Goal: Information Seeking & Learning: Learn about a topic

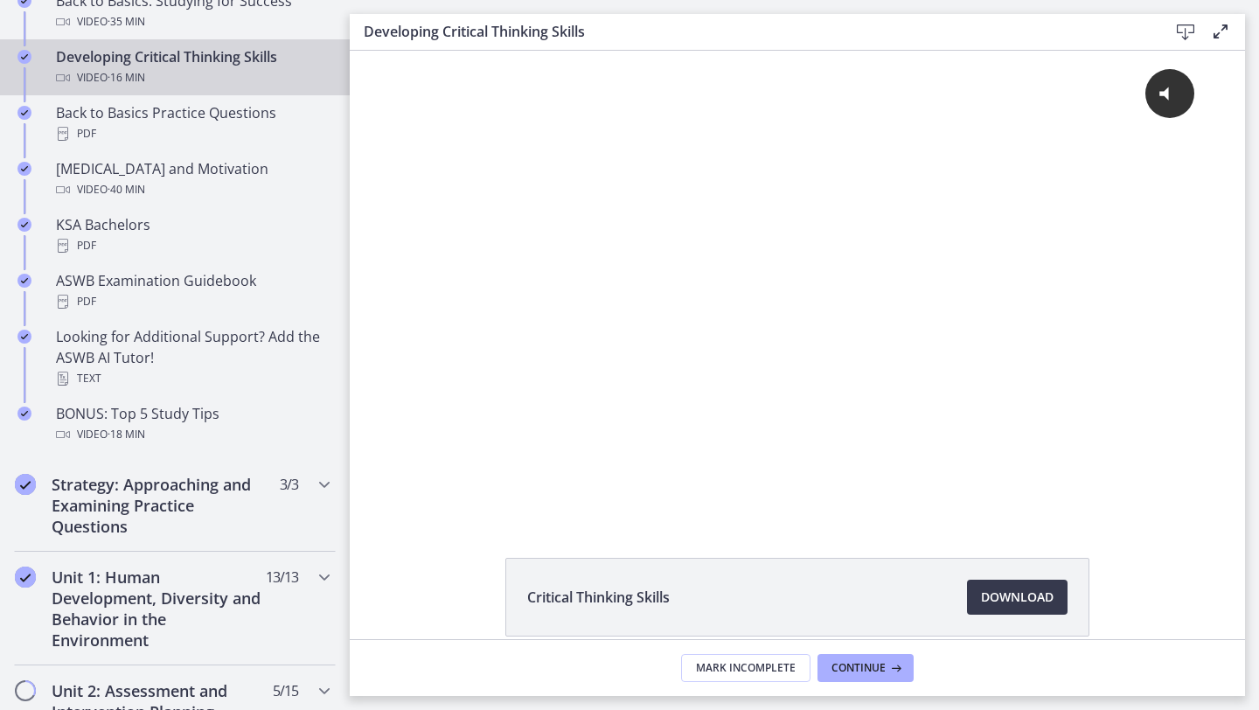
scroll to position [694, 0]
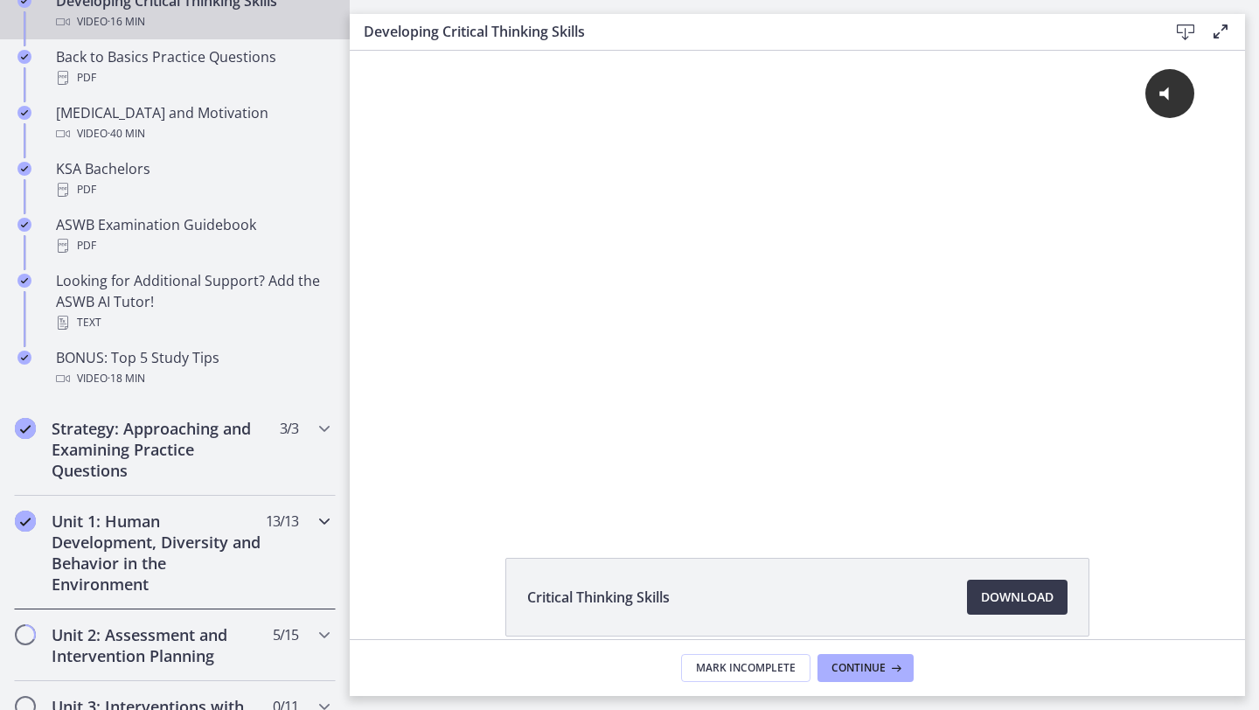
click at [160, 561] on h2 "Unit 1: Human Development, Diversity and Behavior in the Environment" at bounding box center [158, 553] width 213 height 84
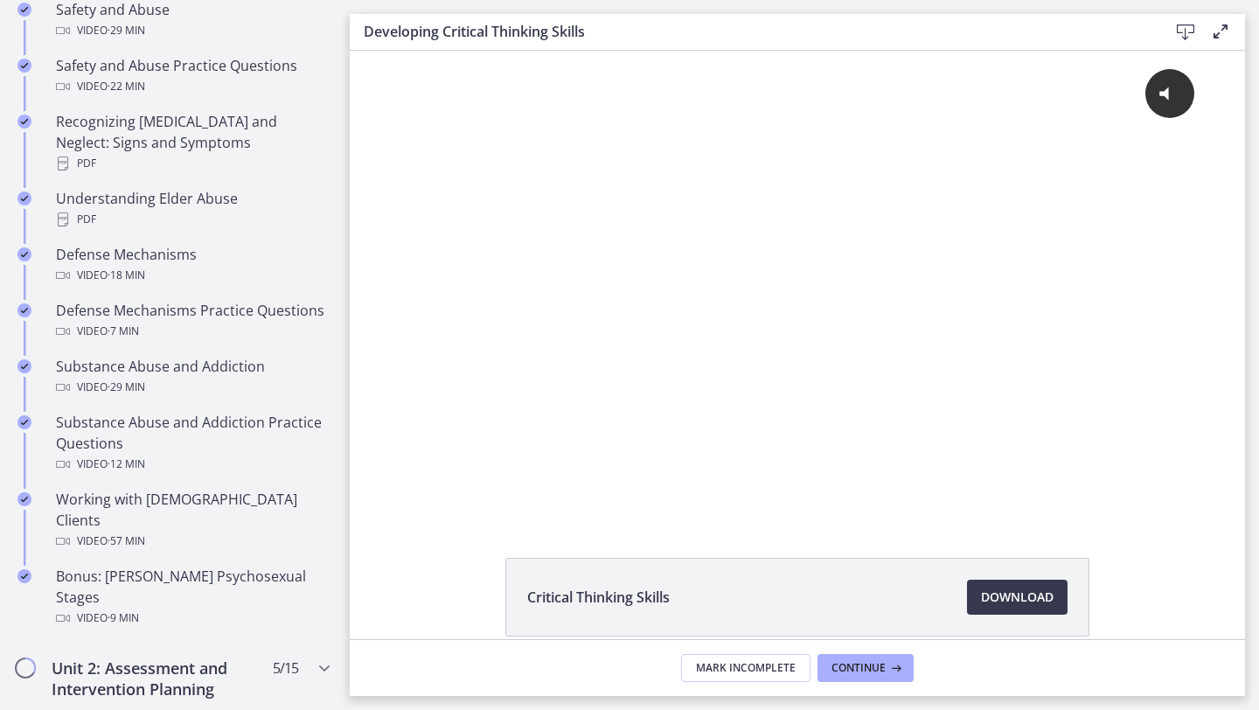
scroll to position [875, 0]
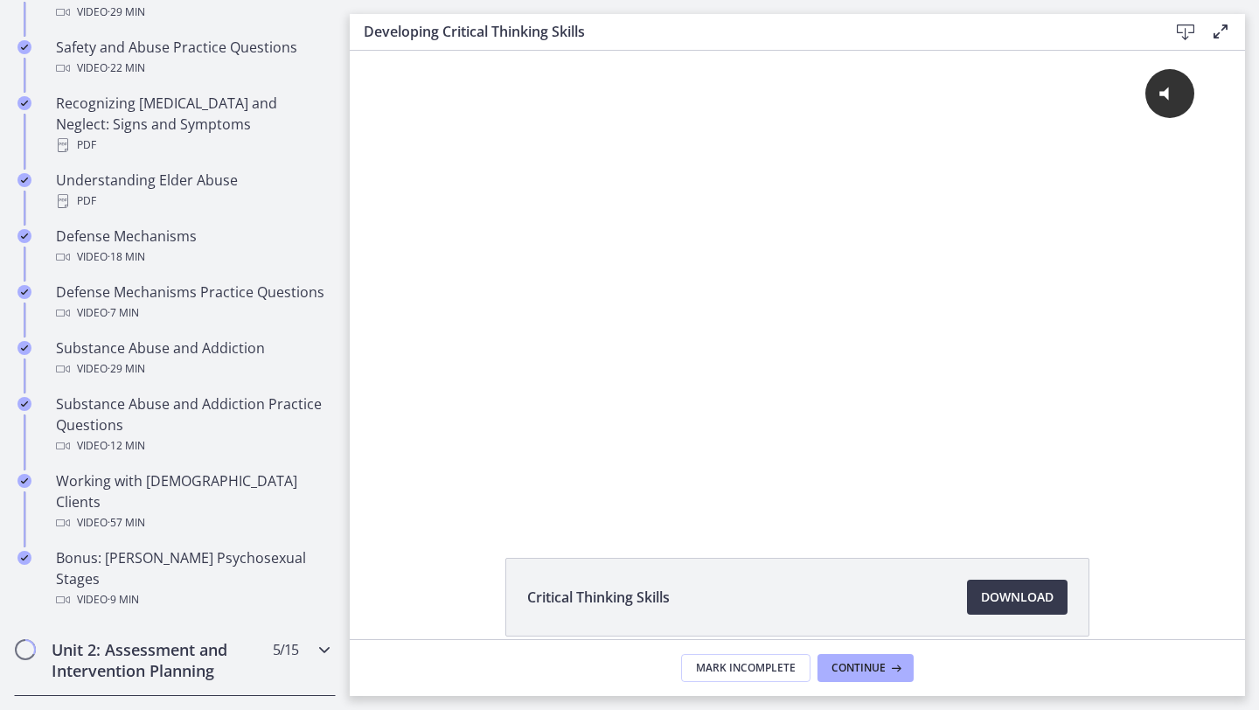
click at [188, 639] on h2 "Unit 2: Assessment and Intervention Planning" at bounding box center [158, 660] width 213 height 42
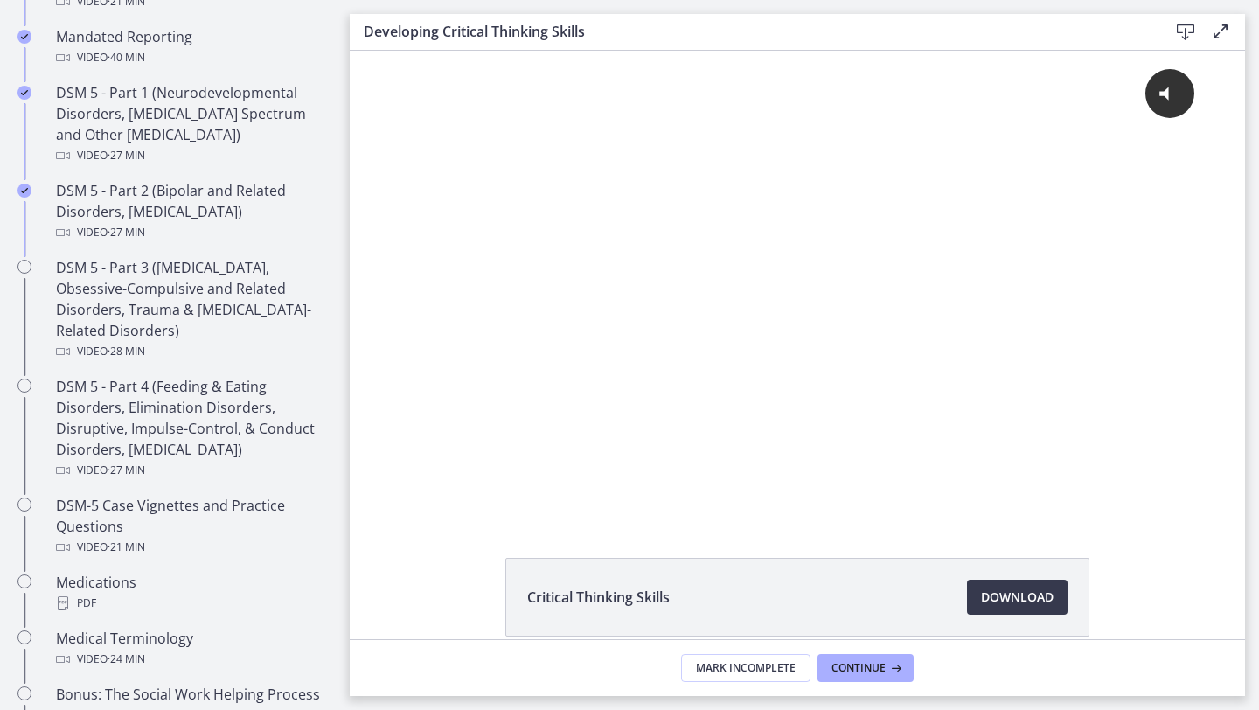
scroll to position [753, 0]
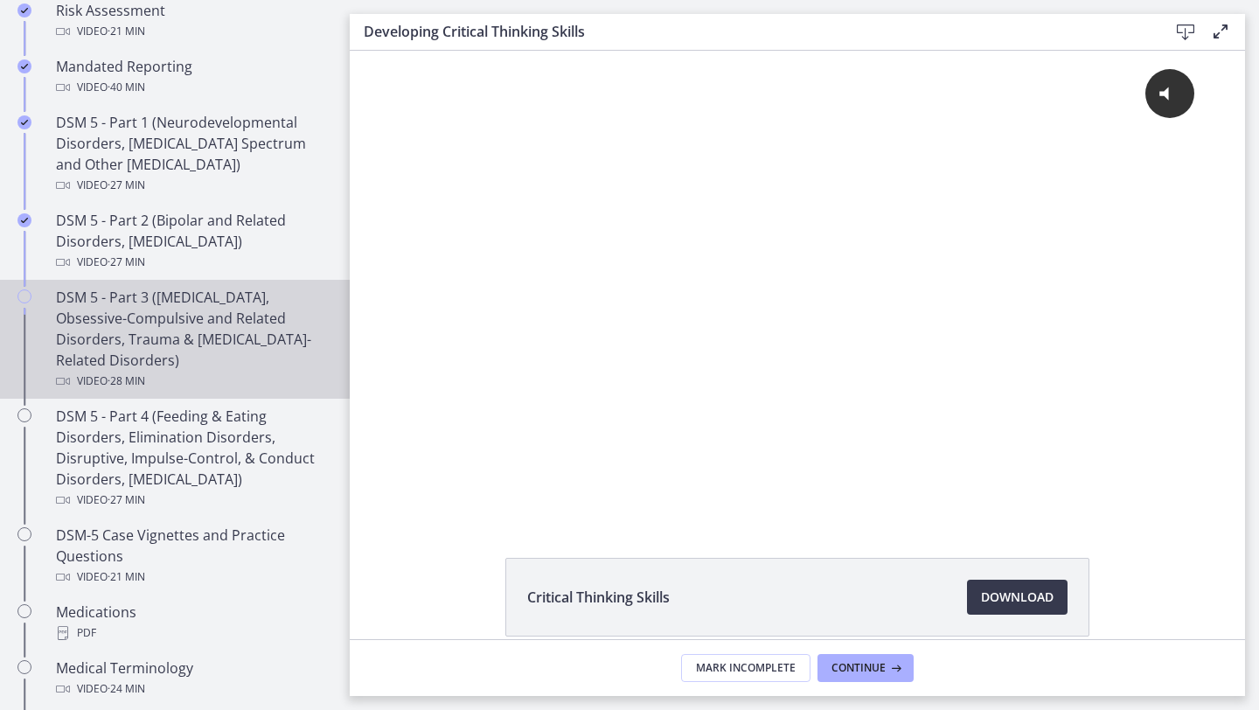
click at [209, 316] on div "DSM 5 - Part 3 ([MEDICAL_DATA], Obsessive-Compulsive and Related Disorders, Tra…" at bounding box center [192, 339] width 273 height 105
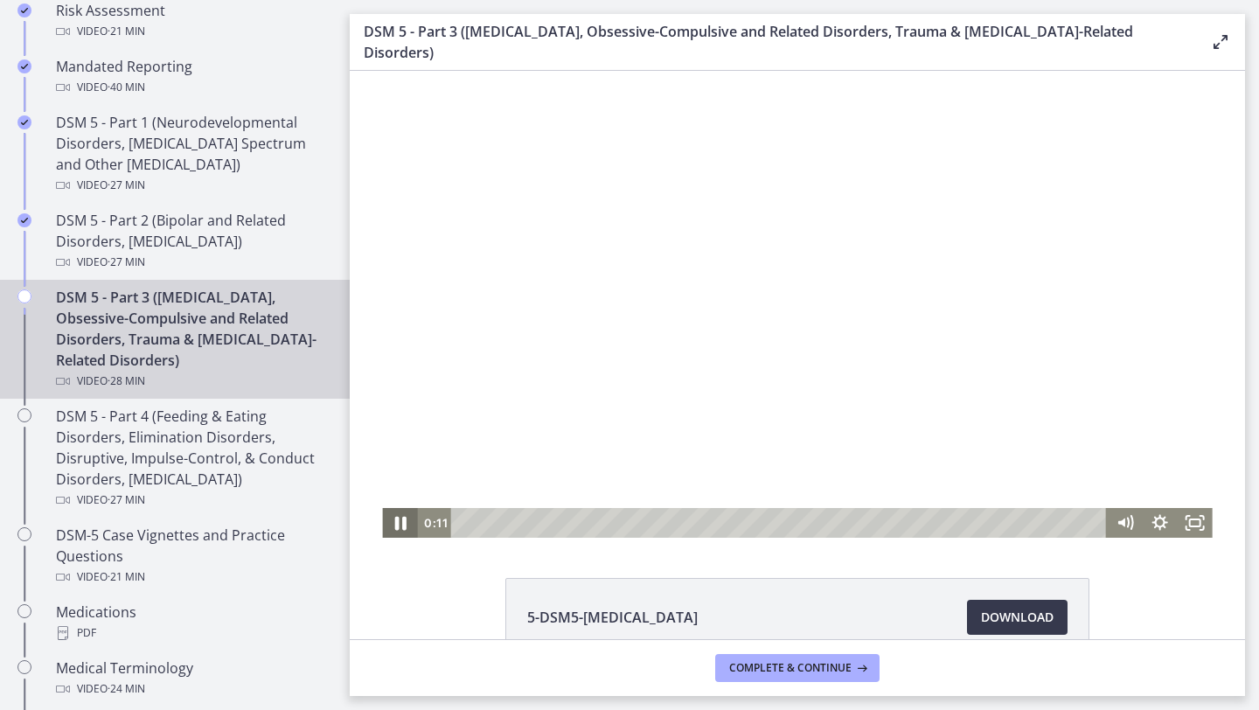
click at [402, 519] on icon "Pause" at bounding box center [399, 524] width 11 height 14
click at [402, 519] on icon "Play Video" at bounding box center [401, 523] width 35 height 30
click at [766, 523] on div "Playbar" at bounding box center [781, 523] width 635 height 30
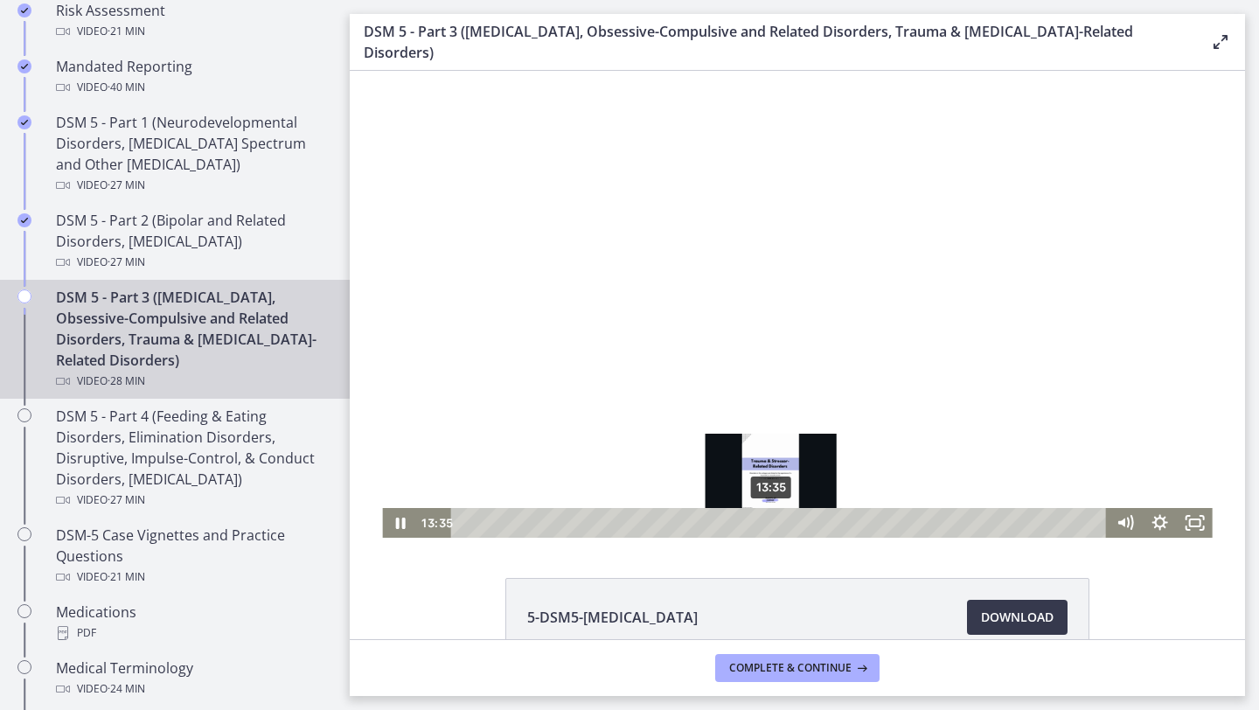
click at [771, 523] on div "13:35" at bounding box center [781, 523] width 635 height 30
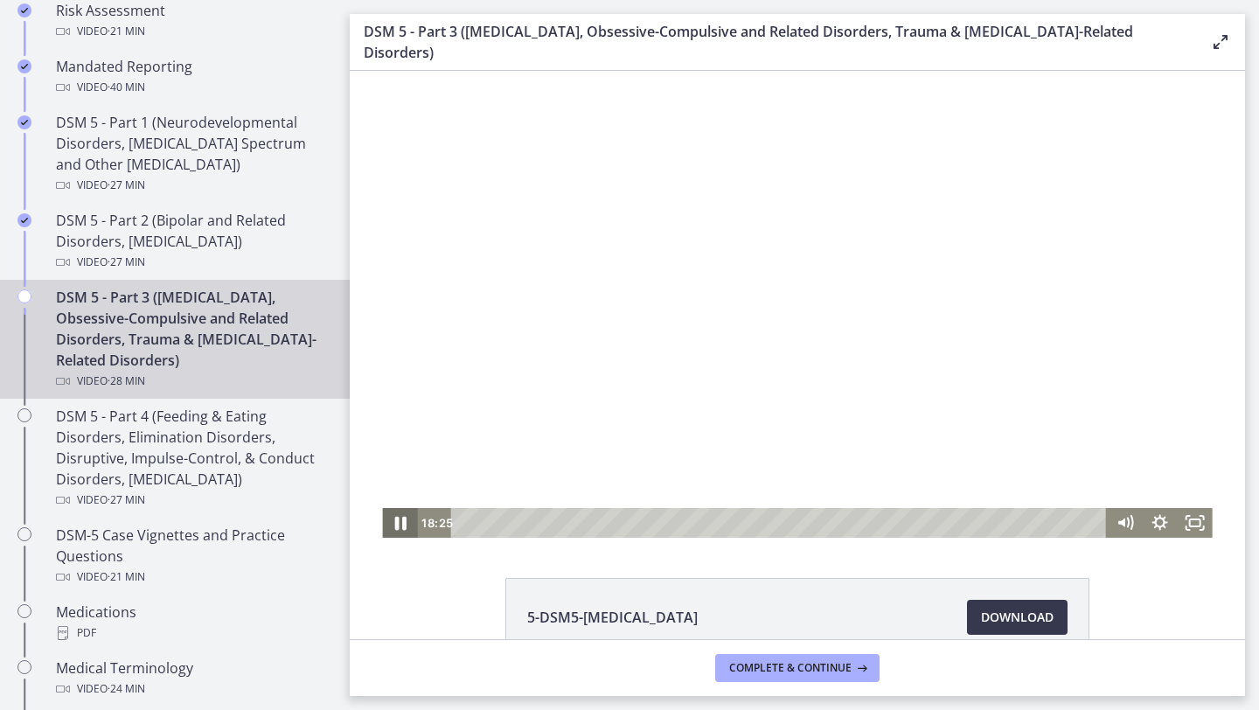
click at [404, 533] on icon "Pause" at bounding box center [400, 523] width 42 height 36
click at [404, 533] on icon "Pause" at bounding box center [399, 523] width 35 height 30
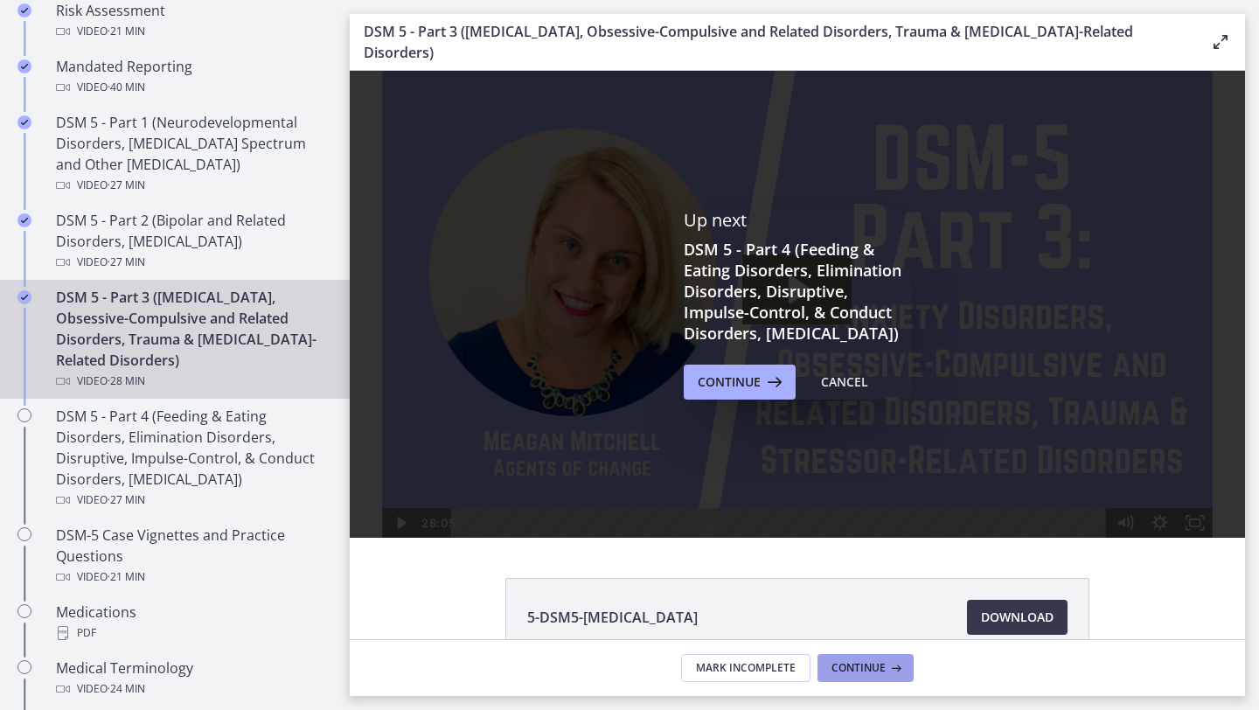
click at [881, 672] on span "Continue" at bounding box center [859, 668] width 54 height 14
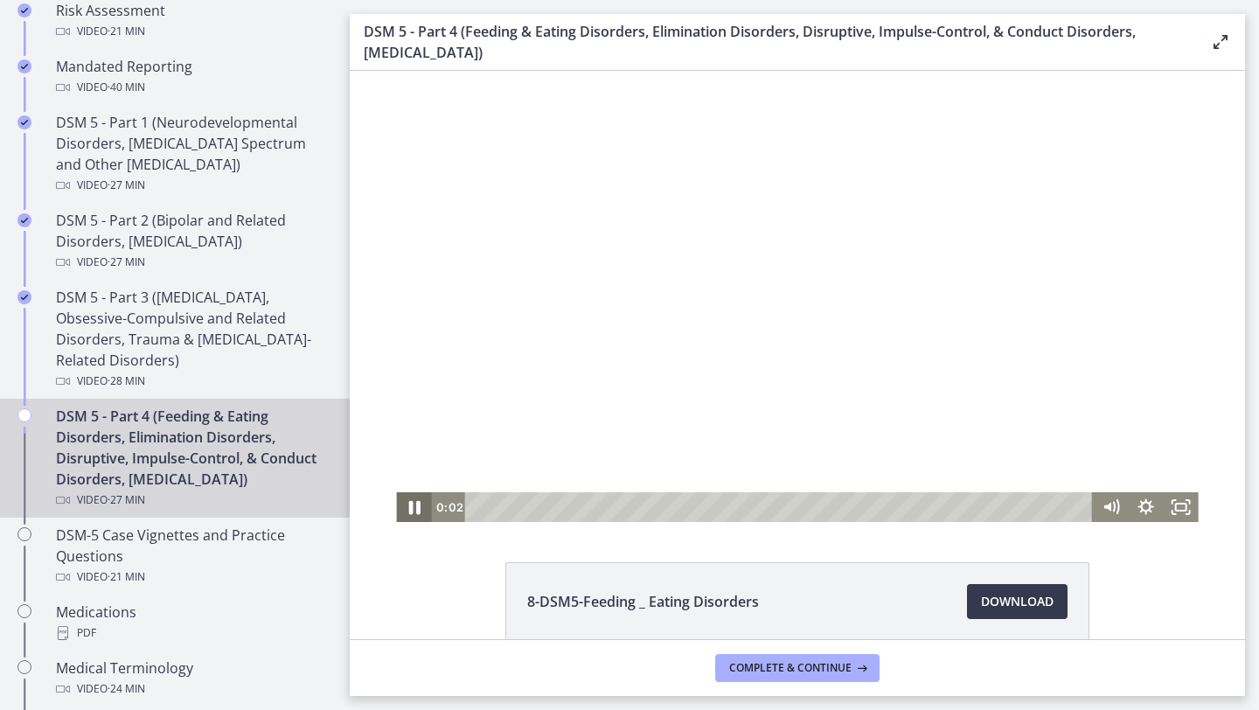
click at [417, 512] on icon "Pause" at bounding box center [413, 508] width 11 height 14
click at [415, 497] on icon "Play Video" at bounding box center [415, 507] width 35 height 30
click at [415, 497] on icon "Pause" at bounding box center [413, 507] width 35 height 30
click at [415, 497] on icon "Play Video" at bounding box center [415, 507] width 35 height 30
click at [415, 497] on icon "Pause" at bounding box center [413, 507] width 35 height 30
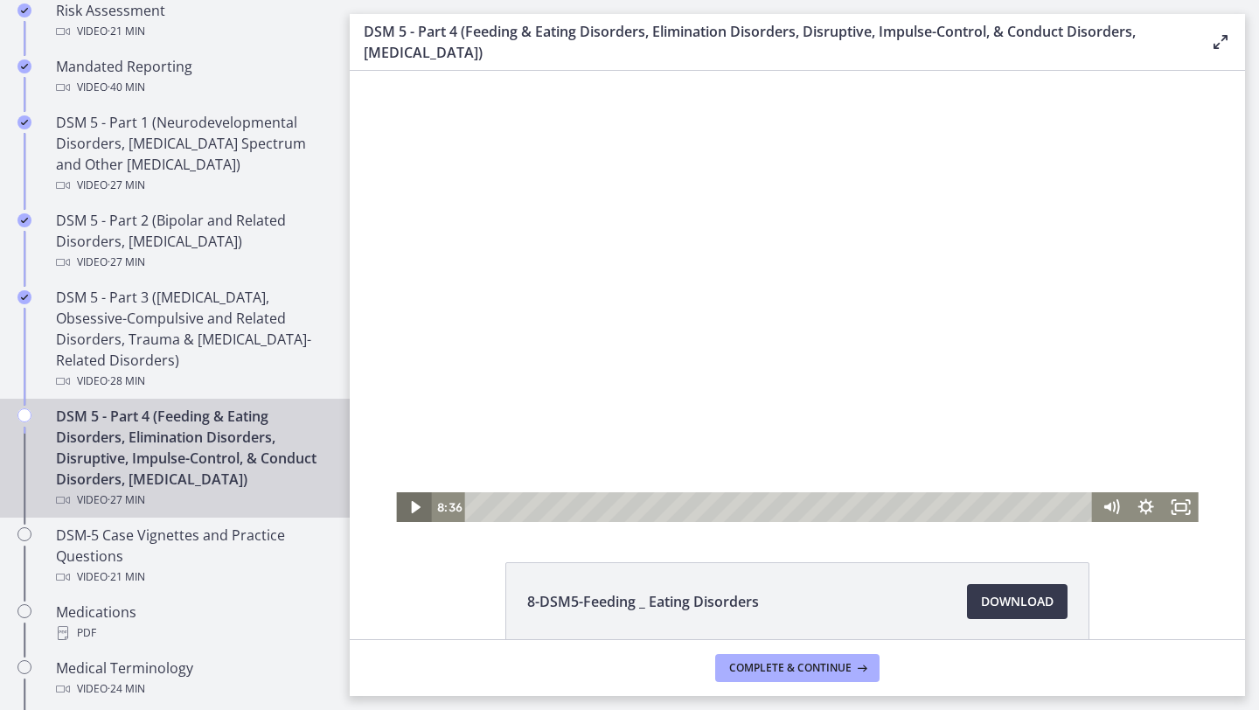
click at [415, 497] on icon "Play Video" at bounding box center [415, 507] width 35 height 30
click at [415, 497] on icon "Pause" at bounding box center [413, 507] width 35 height 30
click at [396, 492] on button "Play Video" at bounding box center [413, 507] width 35 height 30
click at [415, 496] on icon "Pause" at bounding box center [414, 508] width 42 height 36
click at [415, 496] on icon "Play Video" at bounding box center [415, 508] width 42 height 36
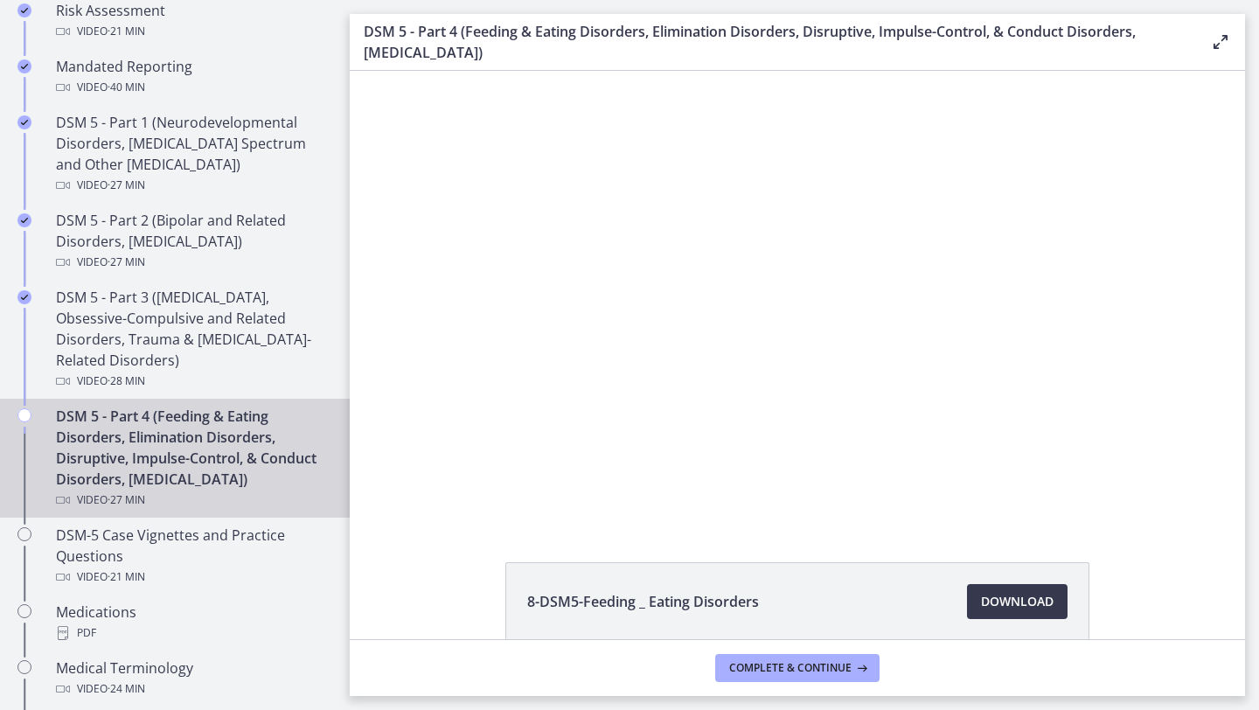
click at [1258, 348] on main "DSM 5 - Part 4 (Feeding & Eating Disorders, Elimination Disorders, Disruptive, …" at bounding box center [804, 355] width 909 height 710
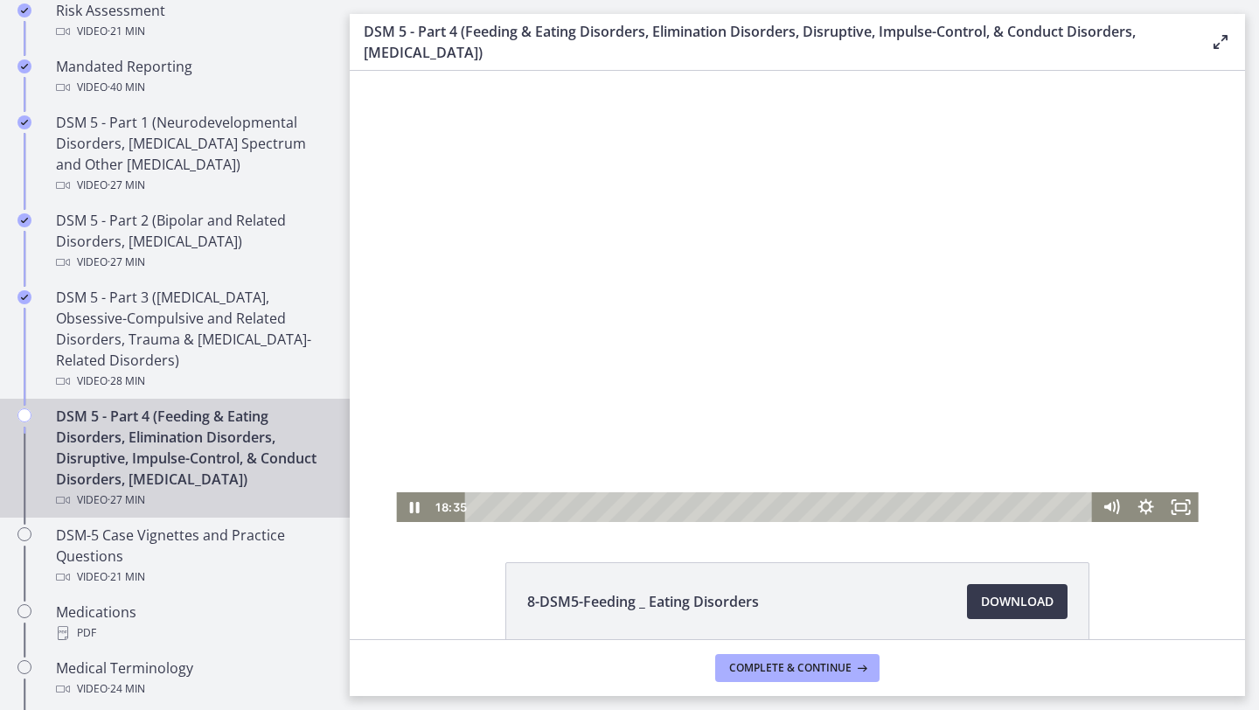
click at [1021, 273] on div at bounding box center [797, 296] width 802 height 451
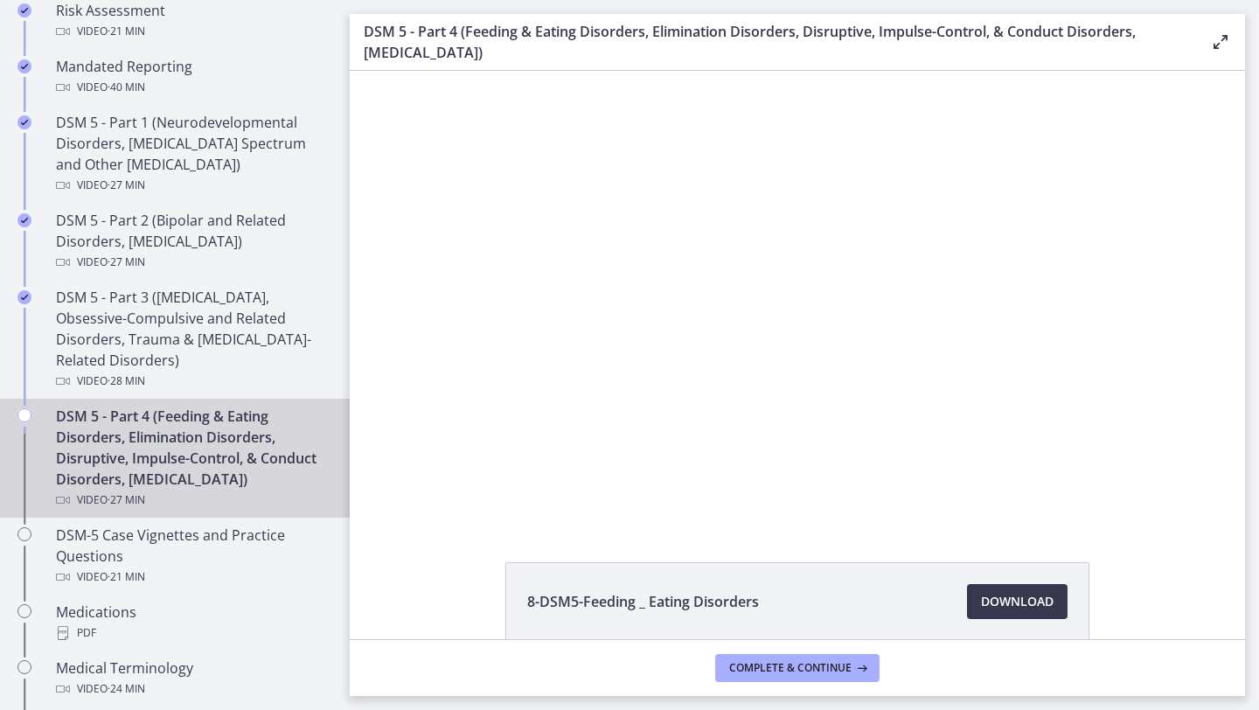
click at [1021, 273] on div at bounding box center [797, 296] width 802 height 451
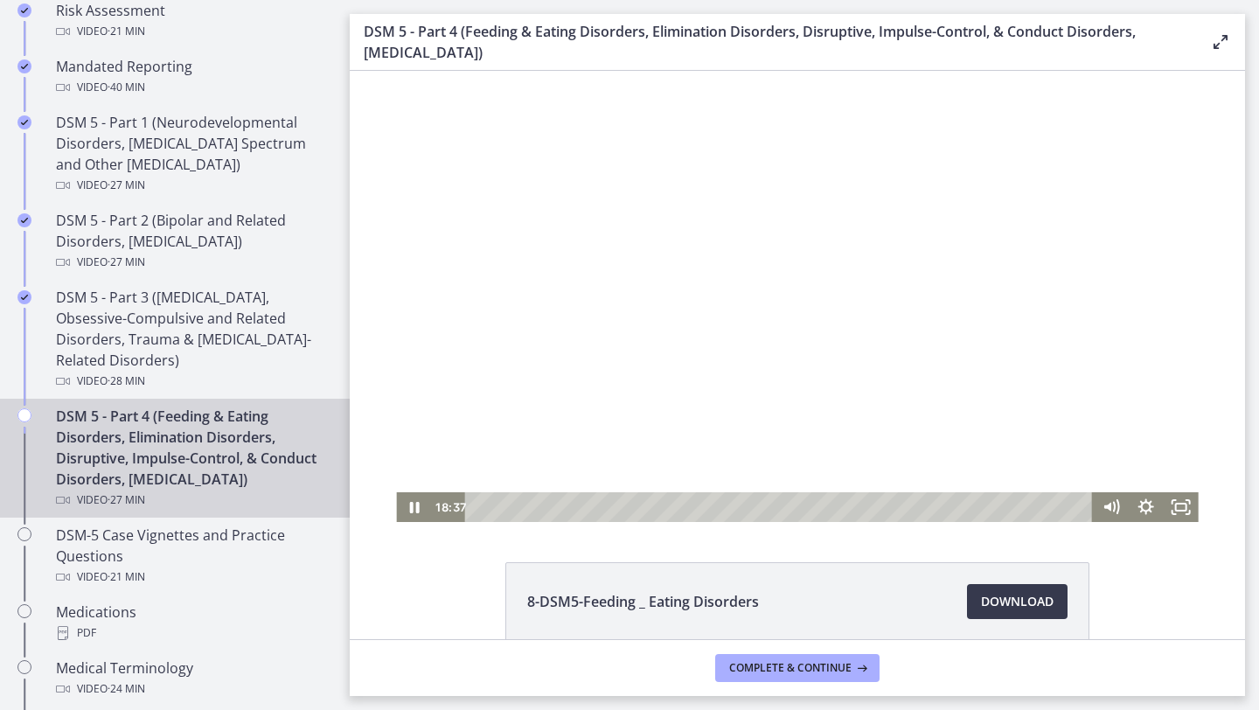
click at [1021, 273] on div at bounding box center [797, 296] width 802 height 451
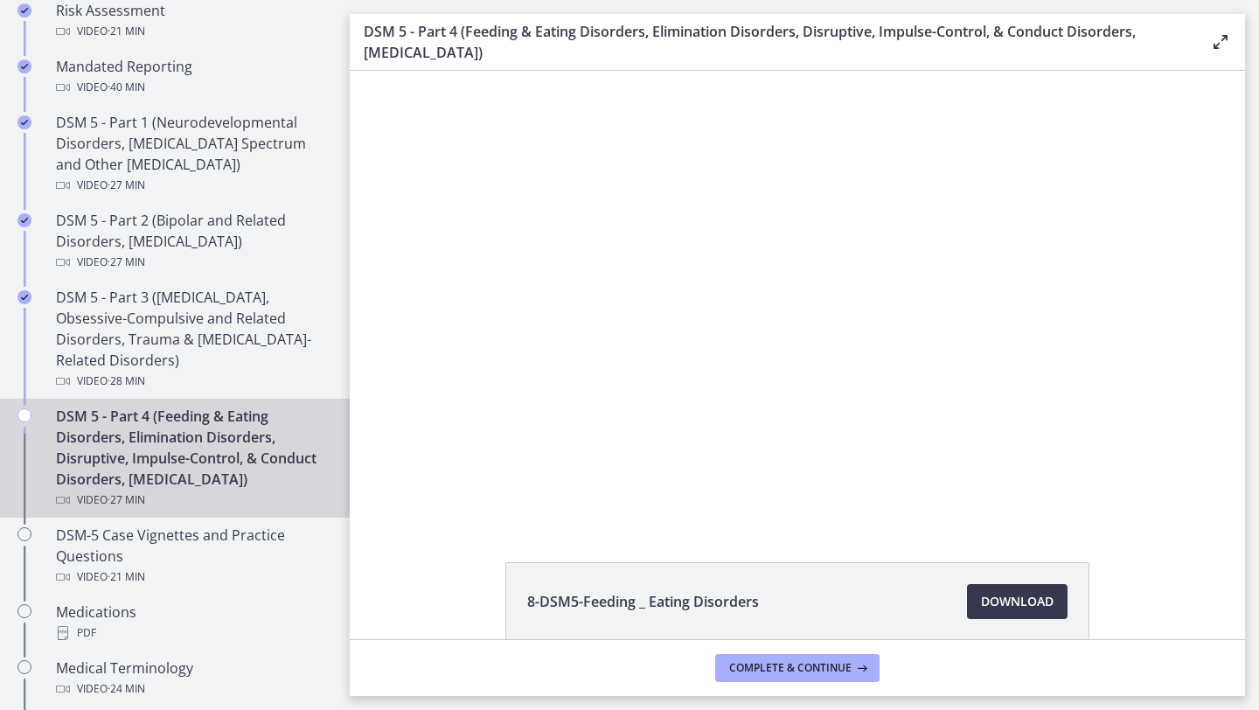
click at [1021, 273] on div at bounding box center [797, 296] width 802 height 451
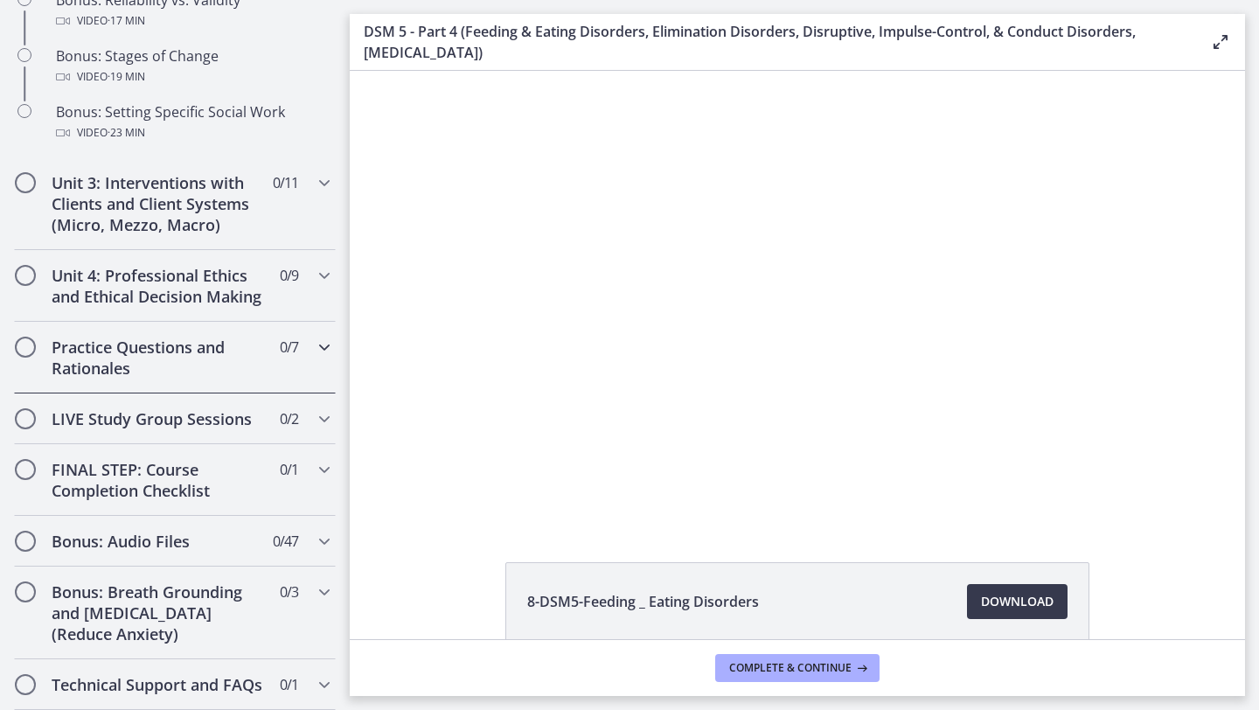
scroll to position [1681, 0]
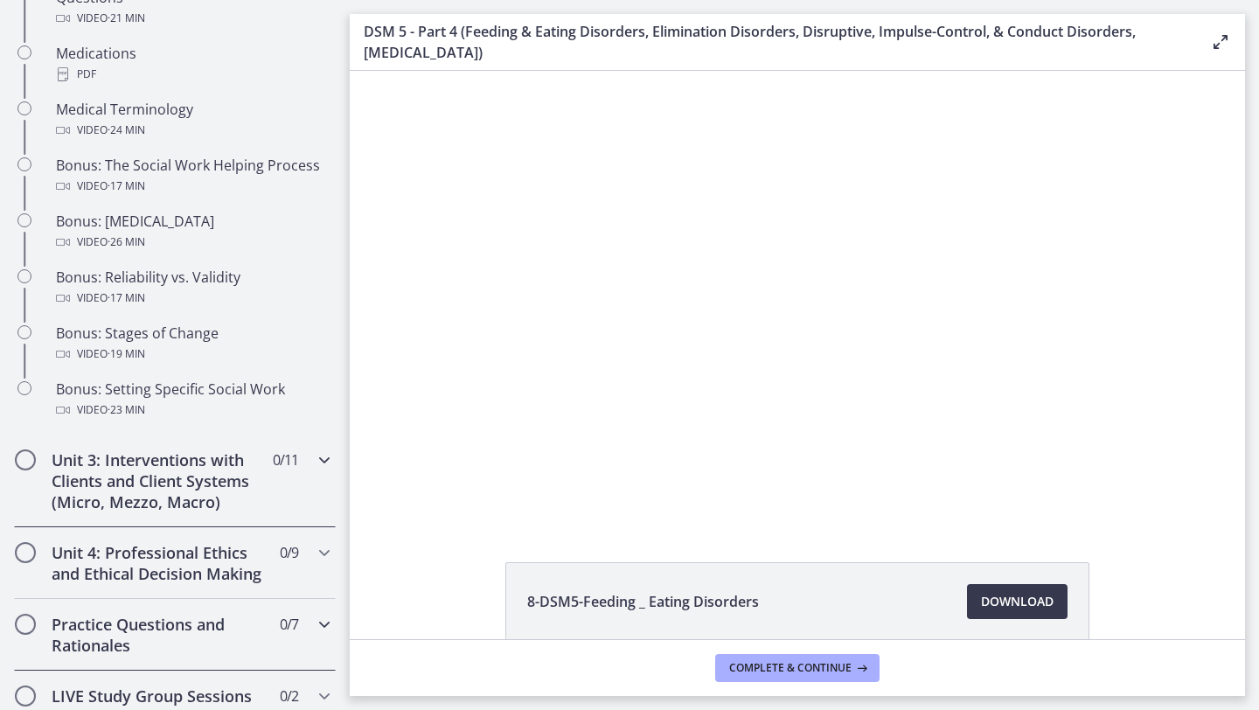
click at [205, 500] on h2 "Unit 3: Interventions with Clients and Client Systems (Micro, Mezzo, Macro)" at bounding box center [158, 480] width 213 height 63
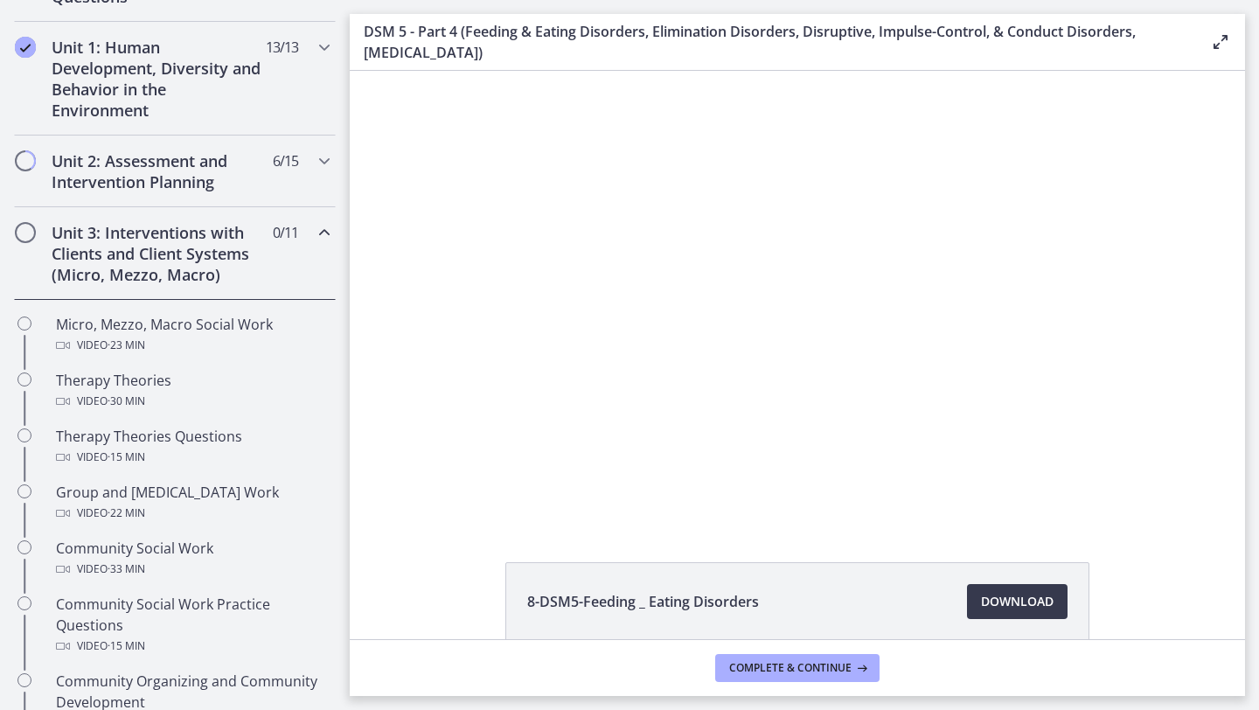
scroll to position [458, 0]
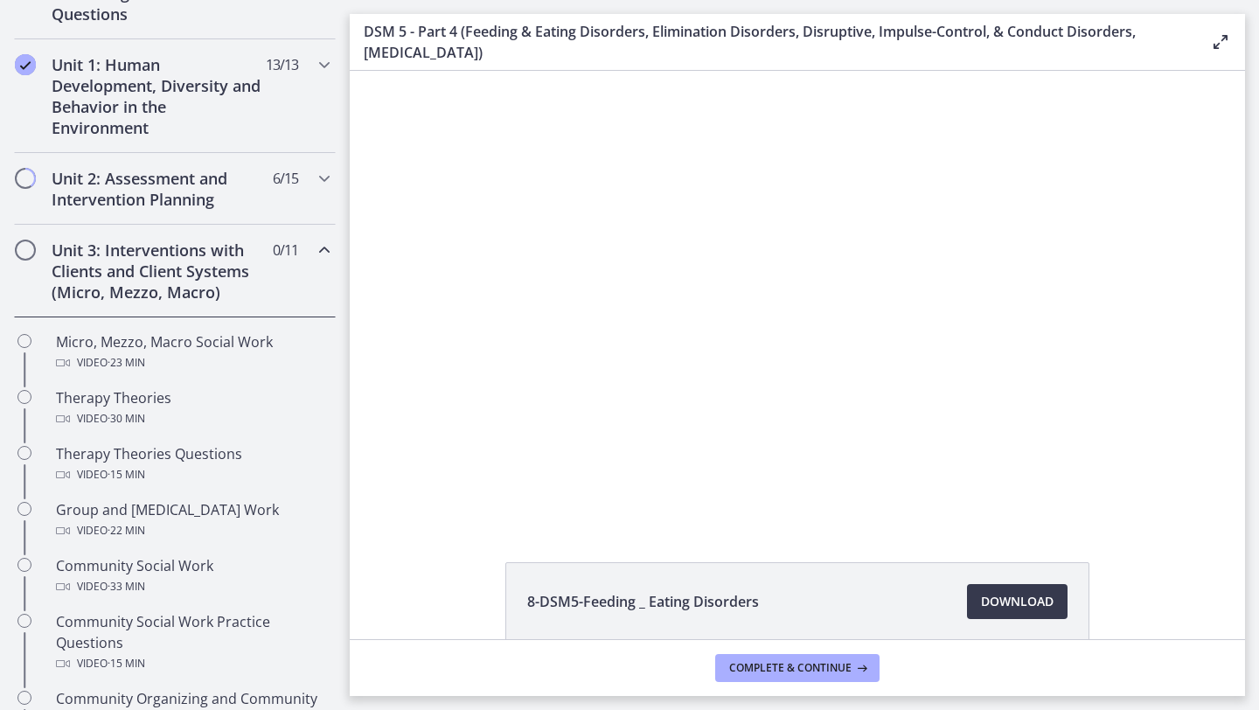
click at [256, 267] on h2 "Unit 3: Interventions with Clients and Client Systems (Micro, Mezzo, Macro)" at bounding box center [158, 271] width 213 height 63
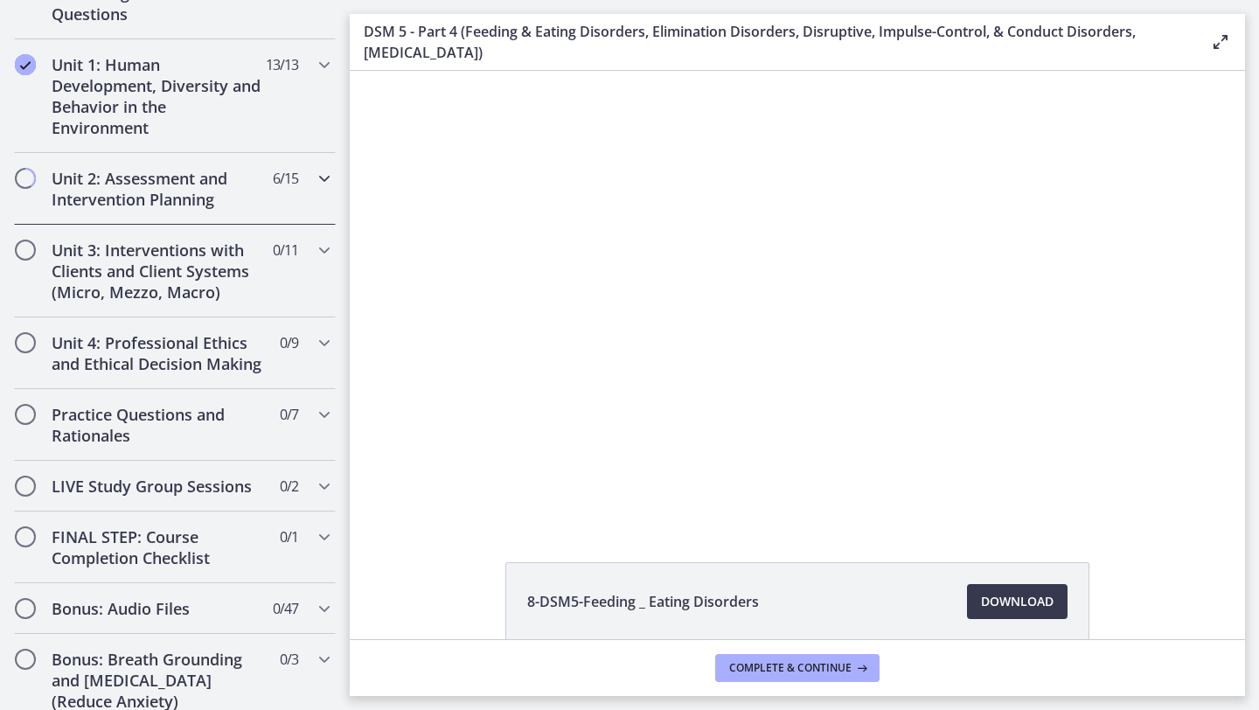
click at [247, 187] on h2 "Unit 2: Assessment and Intervention Planning" at bounding box center [158, 189] width 213 height 42
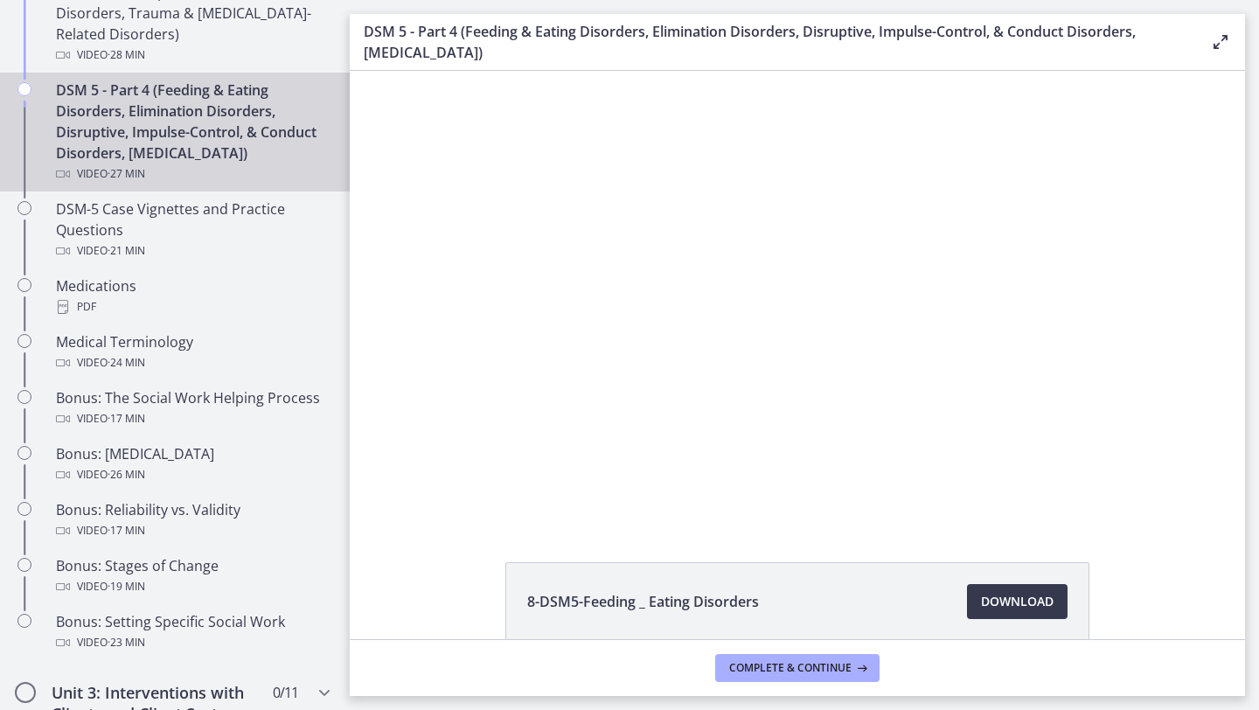
scroll to position [1078, 0]
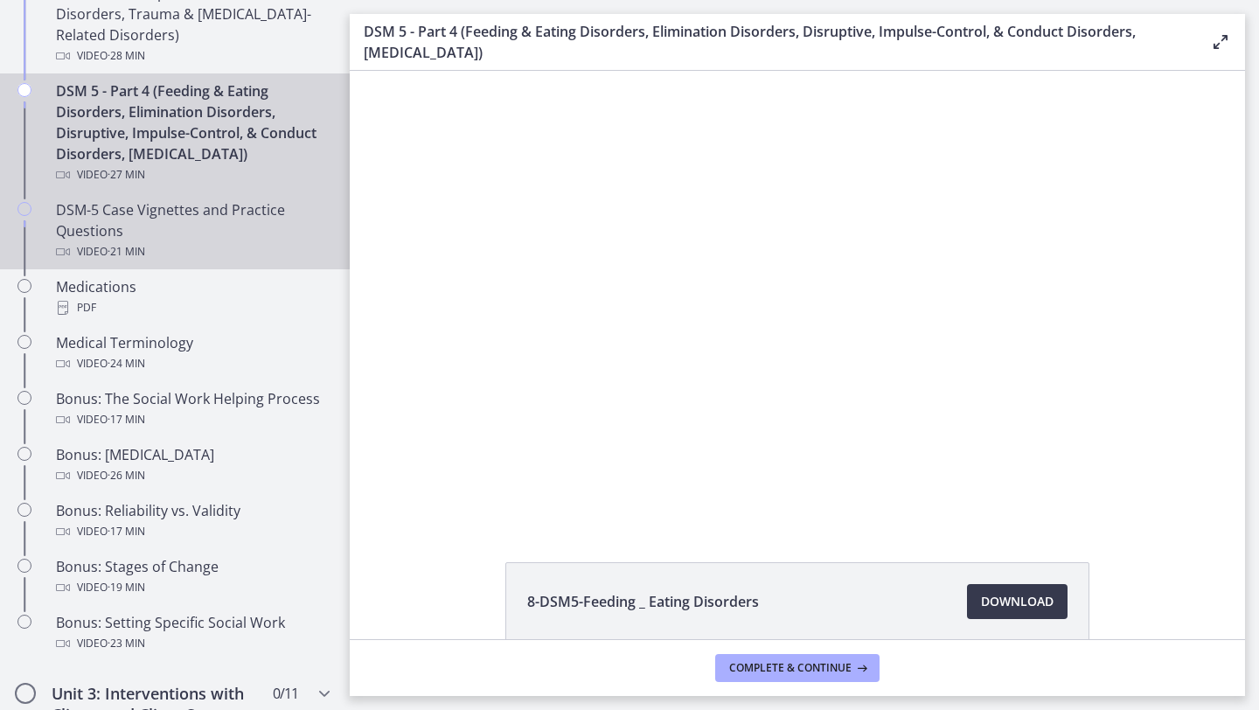
click at [192, 233] on div "DSM-5 Case Vignettes and Practice Questions Video · 21 min" at bounding box center [192, 230] width 273 height 63
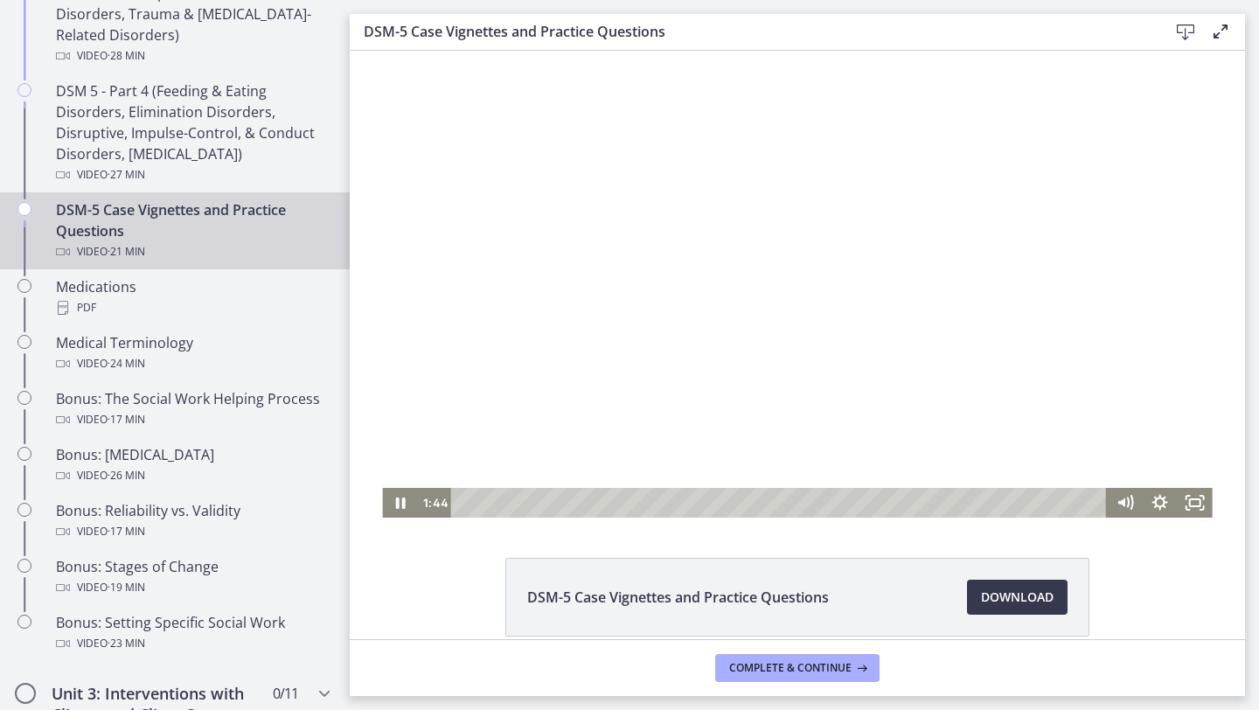
click at [516, 504] on div "Playbar" at bounding box center [781, 503] width 635 height 30
click at [525, 504] on div "2:01" at bounding box center [781, 503] width 635 height 30
click at [535, 505] on div "2:23" at bounding box center [781, 503] width 635 height 30
click at [557, 506] on div "3:06" at bounding box center [781, 503] width 635 height 30
click at [572, 506] on div "3:36" at bounding box center [781, 503] width 635 height 30
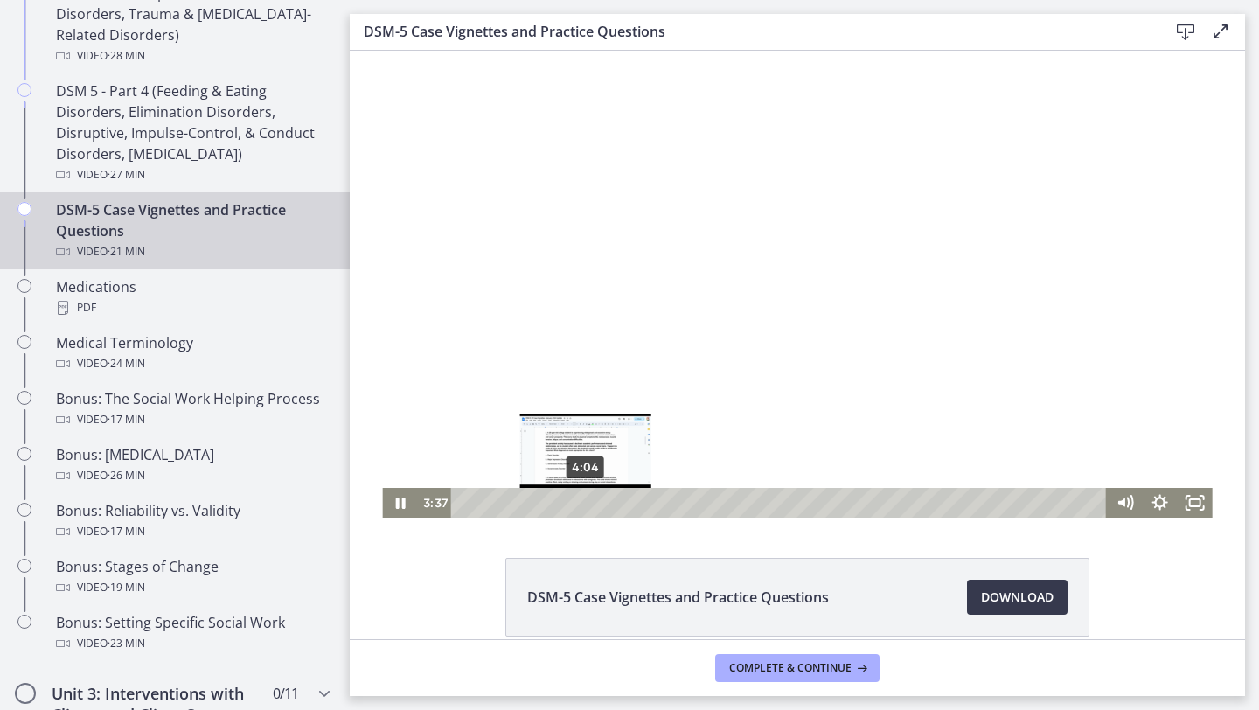
click at [586, 507] on div "4:04" at bounding box center [781, 503] width 635 height 30
click at [622, 500] on div "5:16" at bounding box center [781, 503] width 635 height 30
click at [631, 501] on div "5:32" at bounding box center [781, 503] width 635 height 30
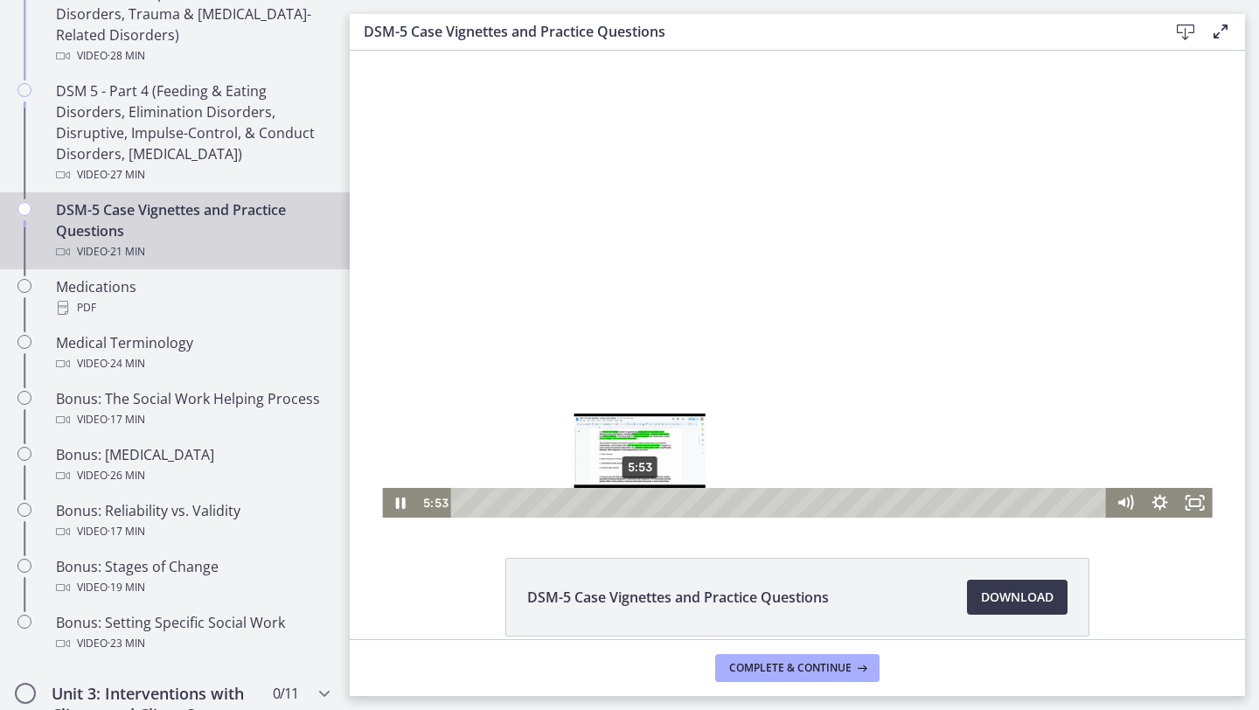
click at [640, 502] on div "5:53" at bounding box center [781, 503] width 635 height 30
click at [653, 507] on div "6:19" at bounding box center [781, 503] width 635 height 30
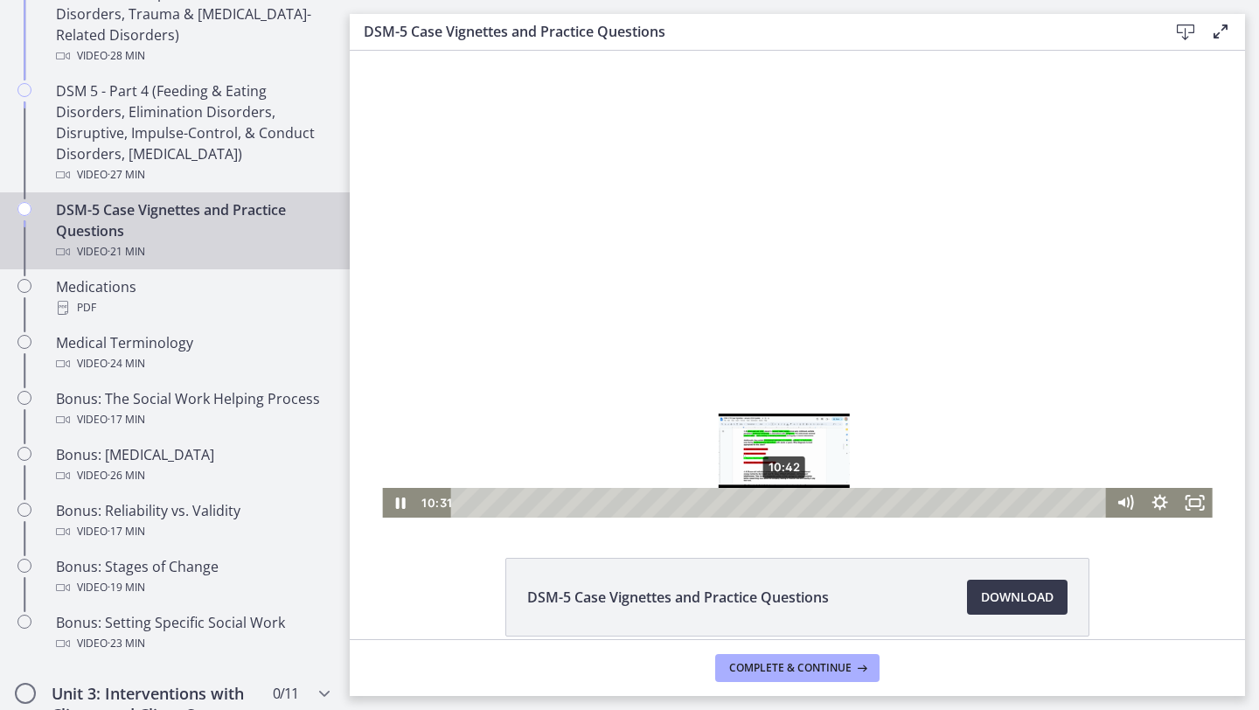
click at [784, 498] on div "10:42" at bounding box center [781, 503] width 635 height 30
click at [792, 501] on div "10:57" at bounding box center [781, 503] width 635 height 30
click at [799, 501] on div "11:12" at bounding box center [781, 503] width 635 height 30
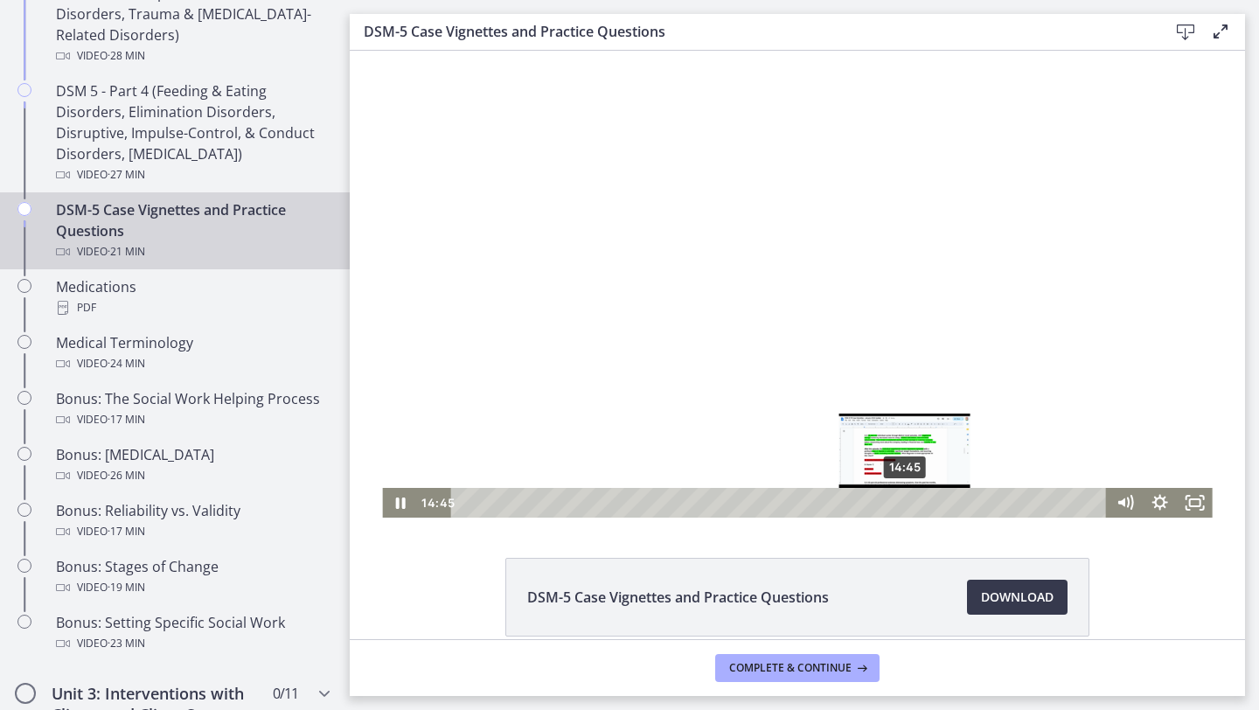
click at [906, 503] on div "14:45" at bounding box center [781, 503] width 635 height 30
click at [915, 505] on div "15:03" at bounding box center [781, 503] width 635 height 30
click at [925, 505] on div "15:24" at bounding box center [781, 503] width 635 height 30
click at [932, 505] on div "15:38" at bounding box center [781, 503] width 635 height 30
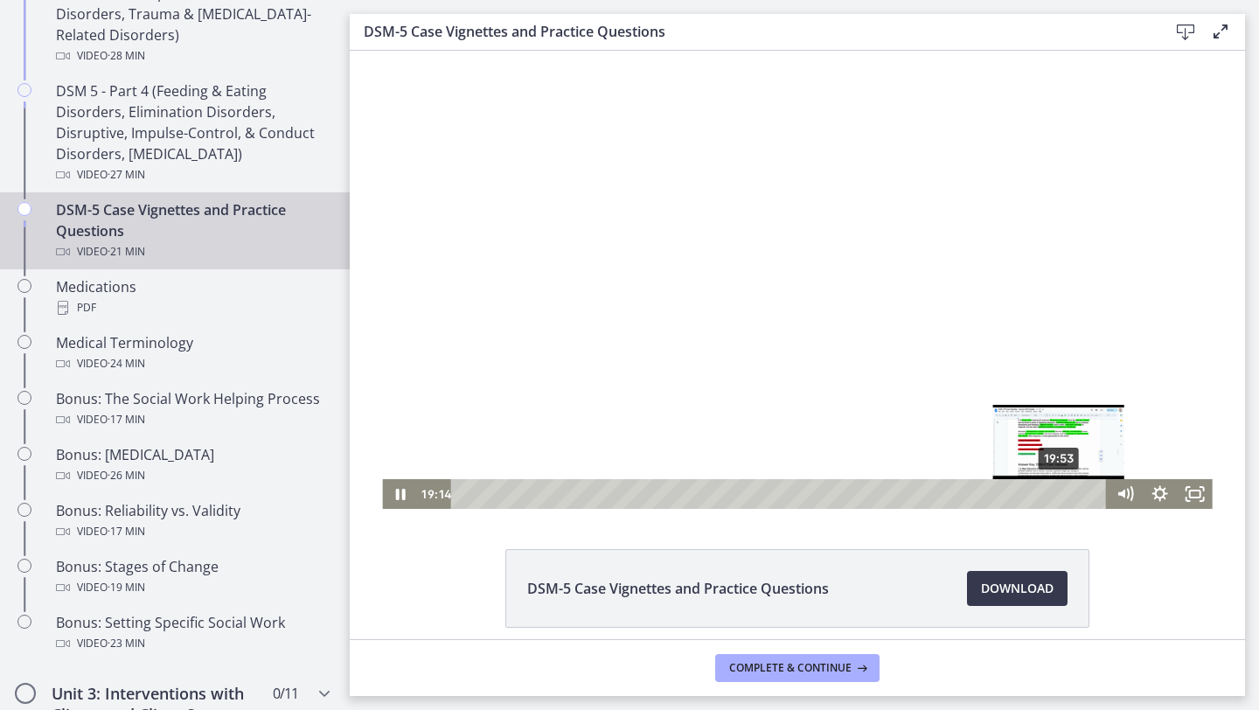
click at [1060, 494] on div "19:53" at bounding box center [781, 494] width 635 height 30
click at [1076, 495] on div "20:25" at bounding box center [781, 494] width 635 height 30
click at [1084, 496] on div "20:43" at bounding box center [781, 494] width 635 height 30
